Goal: Navigation & Orientation: Go to known website

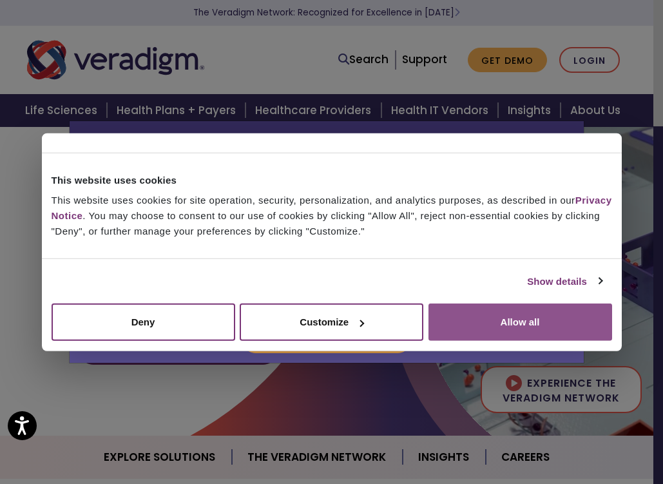
click at [529, 330] on button "Allow all" at bounding box center [520, 321] width 184 height 37
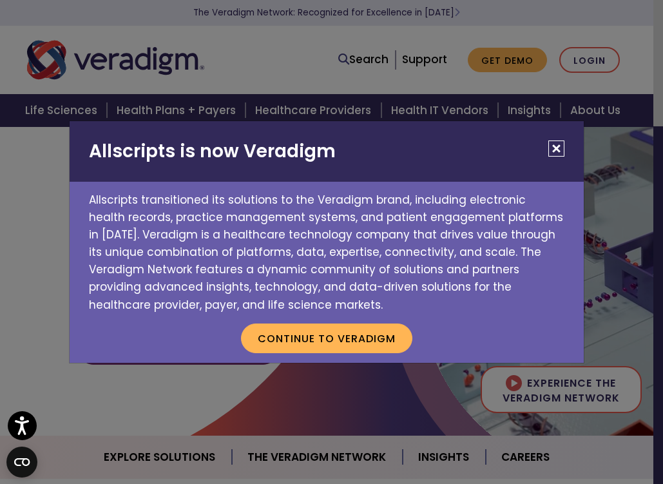
click at [553, 151] on button "Close" at bounding box center [556, 148] width 16 height 16
click at [558, 146] on button "Close" at bounding box center [556, 148] width 16 height 16
